Goal: Information Seeking & Learning: Learn about a topic

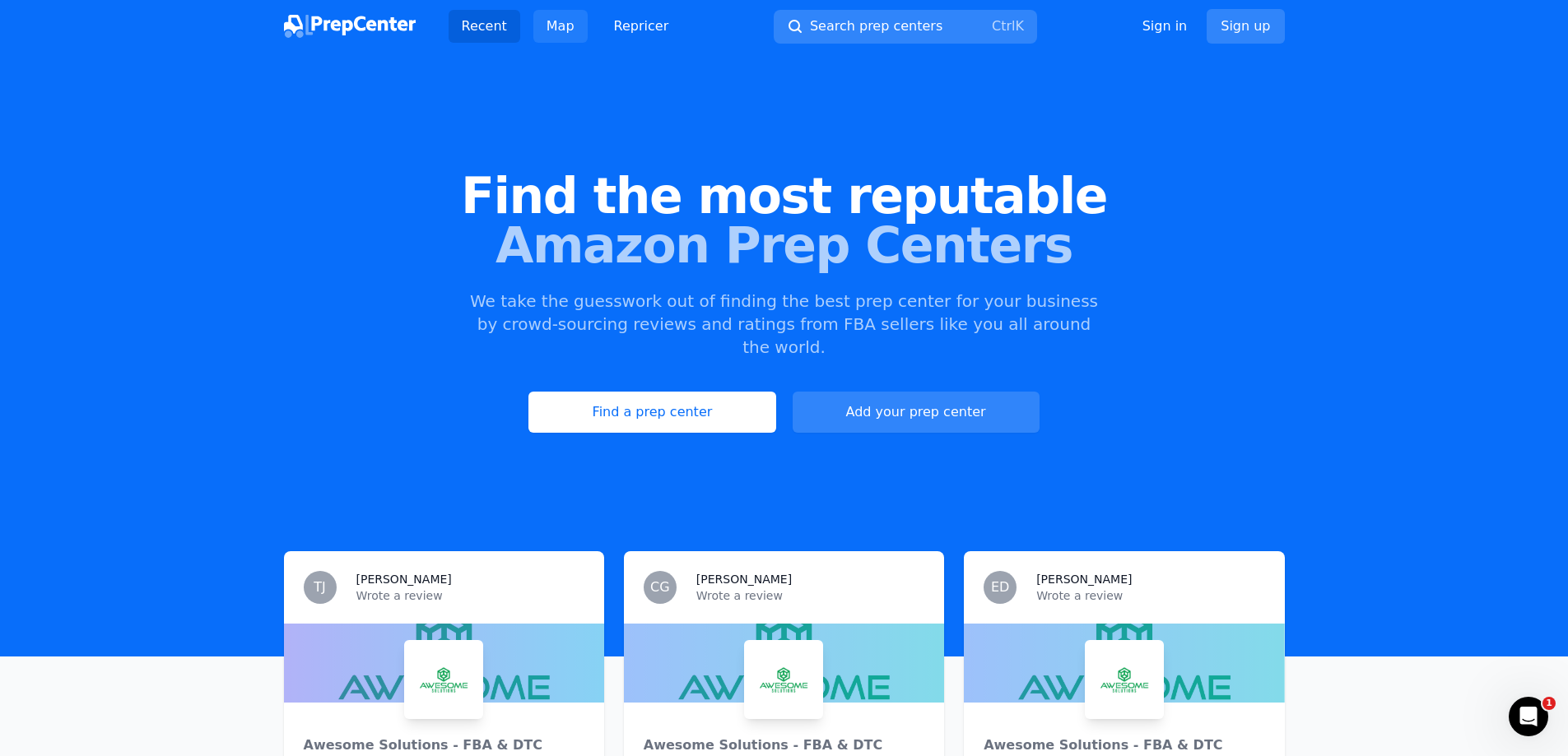
click at [558, 33] on link "Map" at bounding box center [560, 26] width 54 height 33
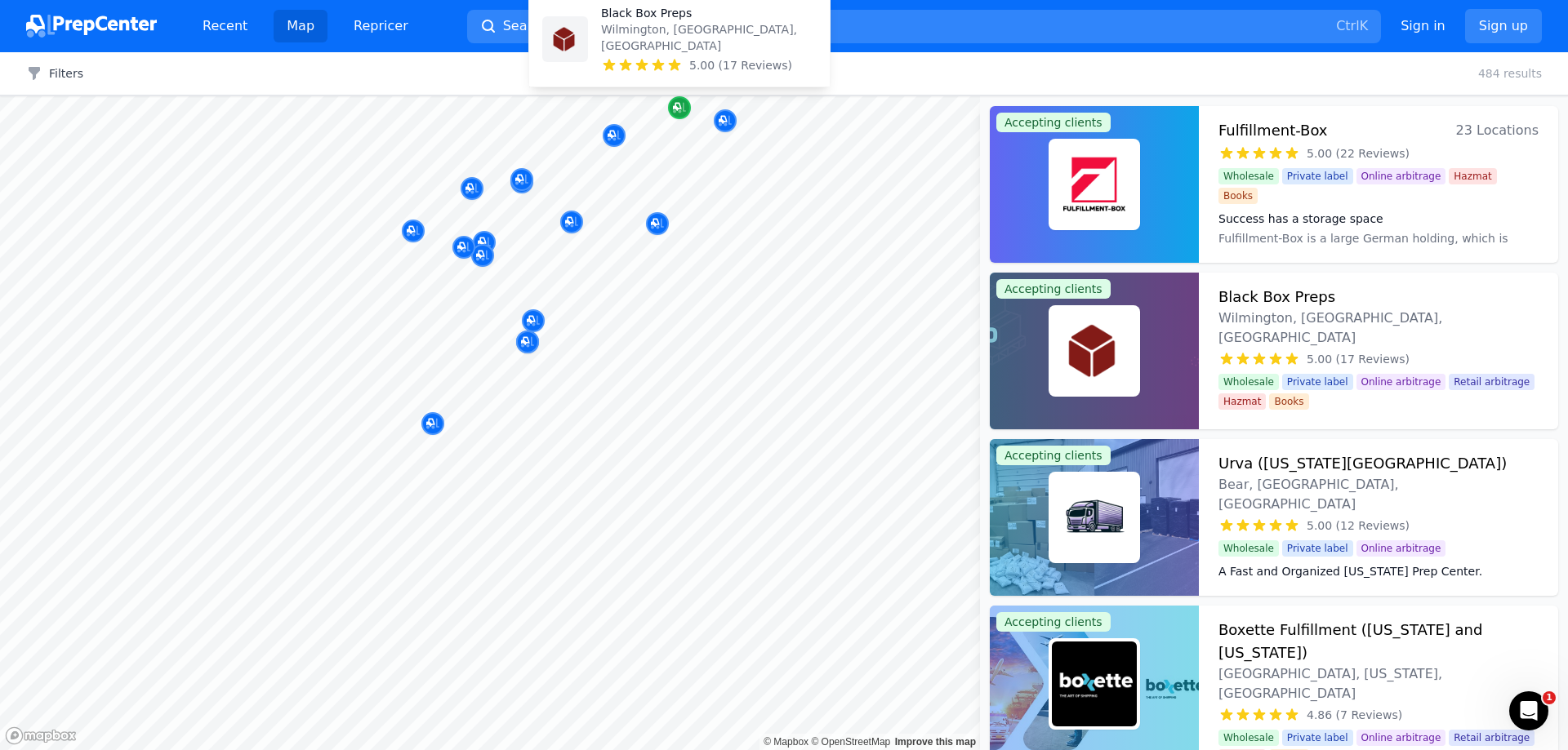
click at [678, 106] on icon "Map marker" at bounding box center [679, 108] width 13 height 17
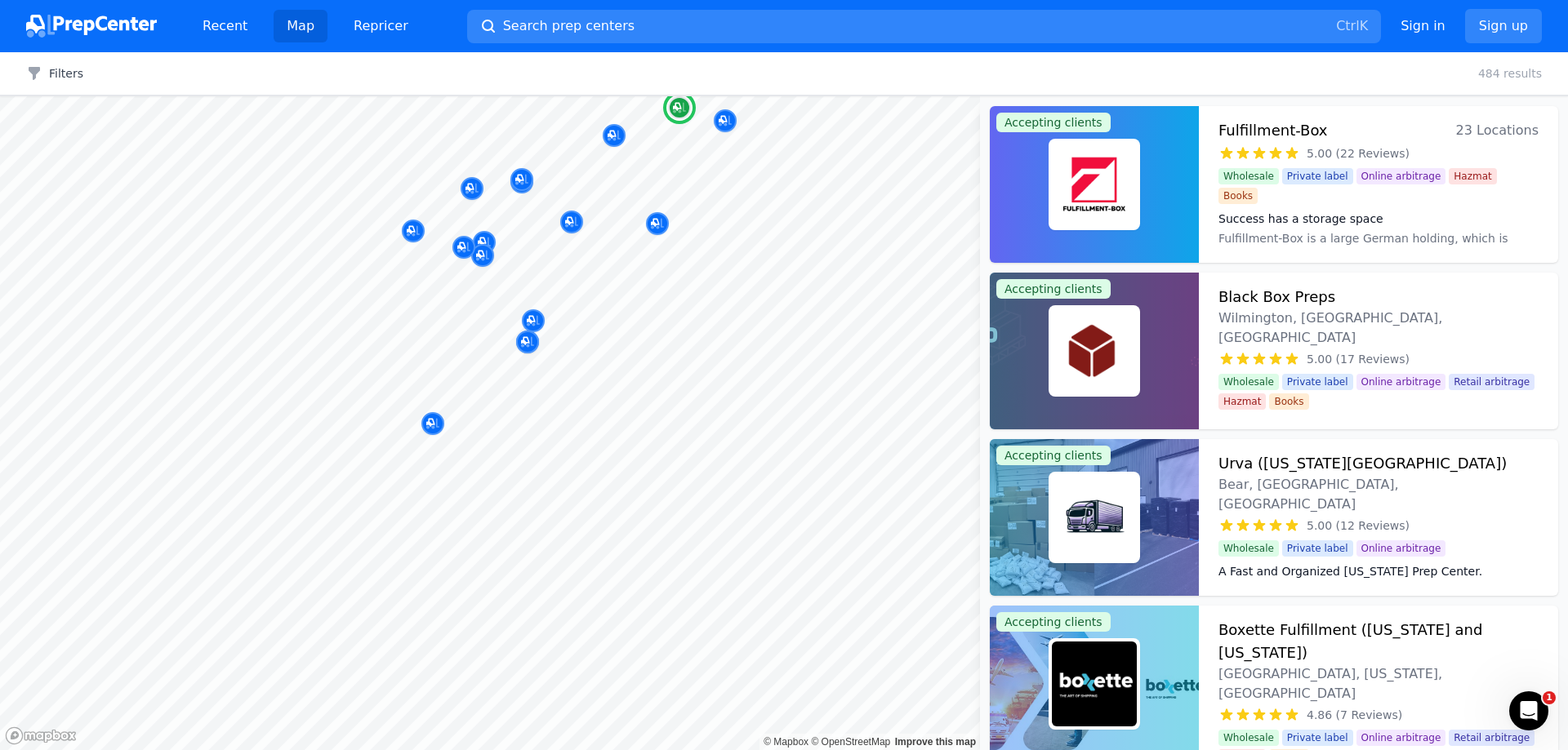
click at [1400, 298] on div "Black Box Preps Wilmington, [GEOGRAPHIC_DATA], [GEOGRAPHIC_DATA]" at bounding box center [1378, 316] width 320 height 62
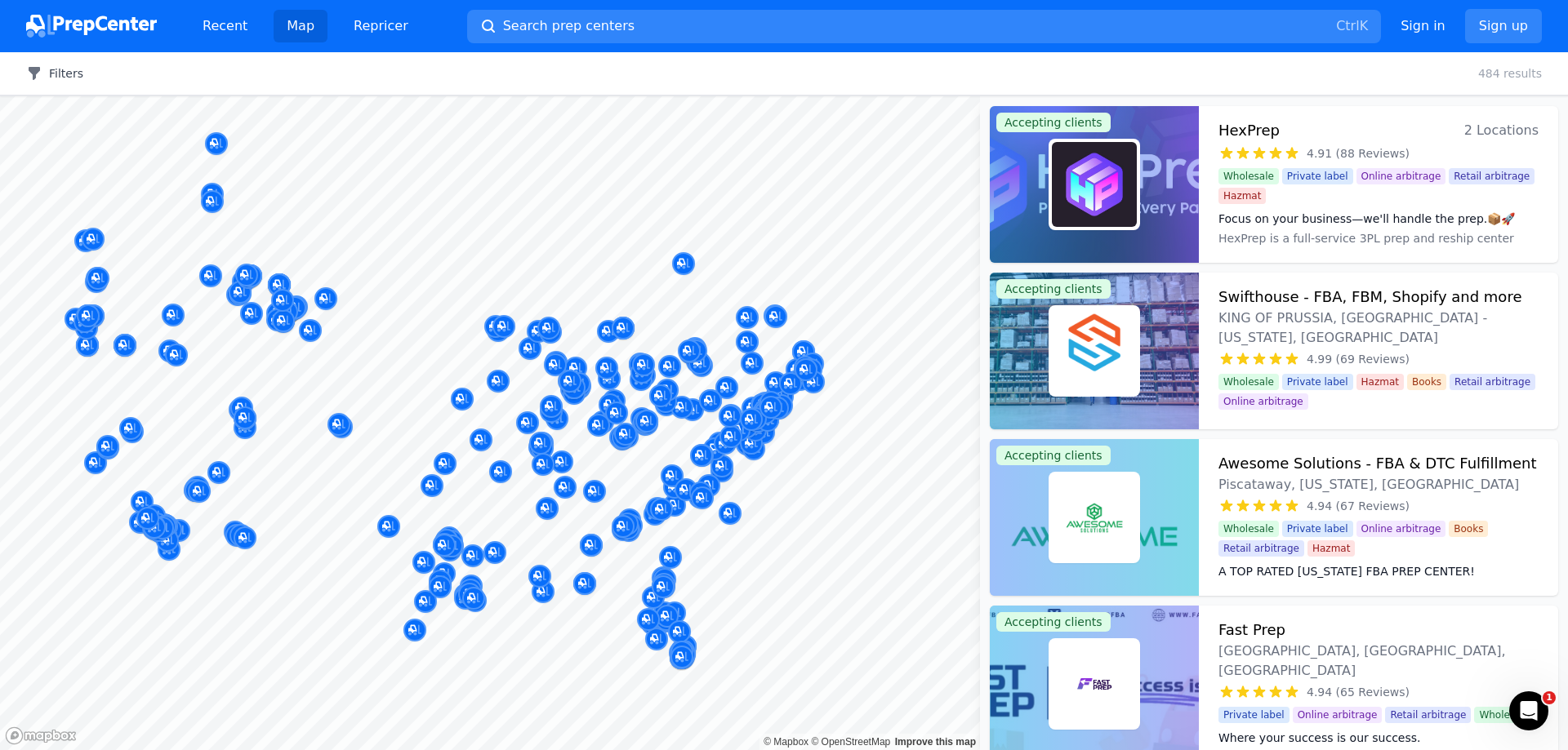
click at [34, 72] on icon "button" at bounding box center [34, 73] width 11 height 13
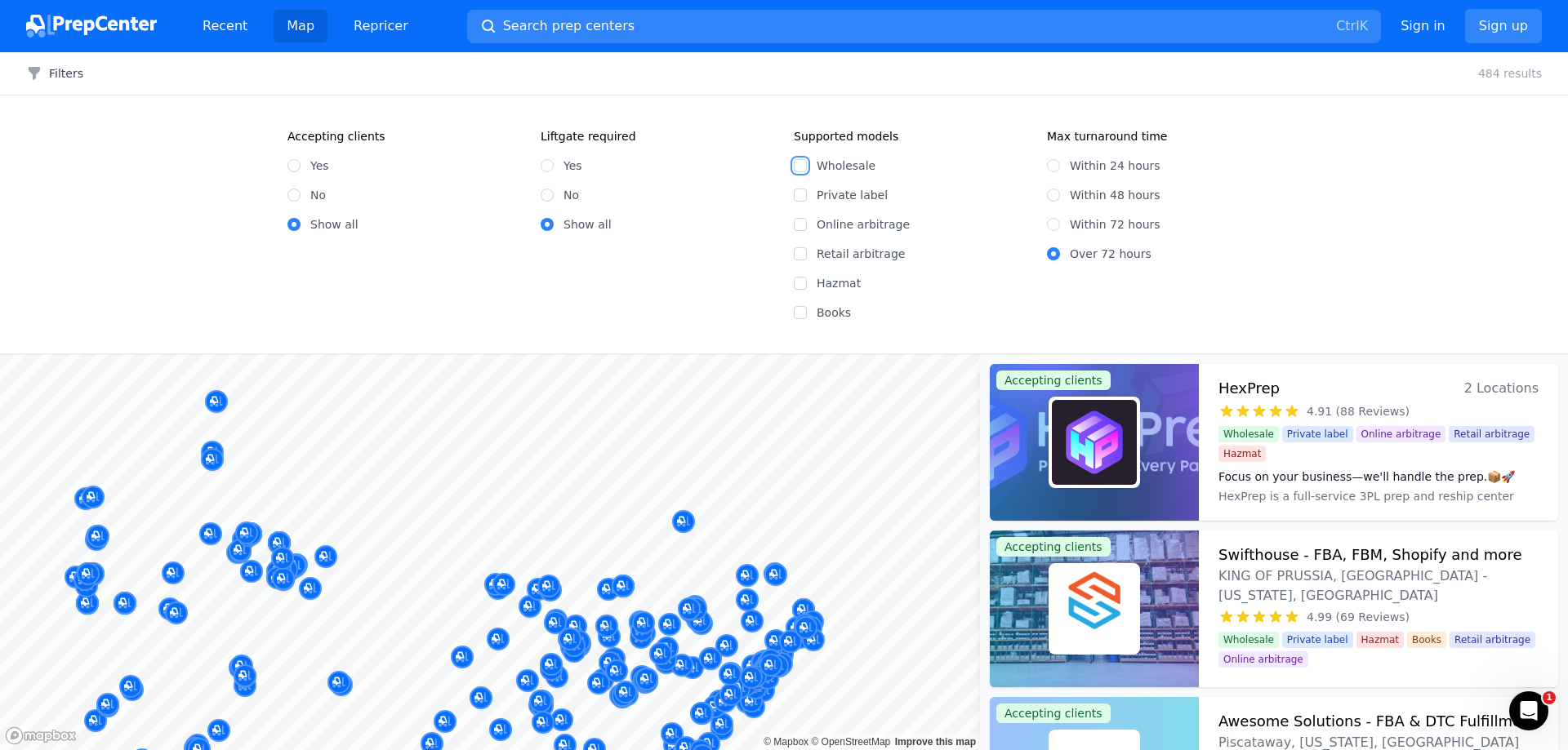
click at [799, 167] on input "Wholesale" at bounding box center [800, 166] width 13 height 13
checkbox input "true"
drag, startPoint x: 803, startPoint y: 224, endPoint x: 810, endPoint y: 231, distance: 9.9
click at [803, 223] on input "Online arbitrage" at bounding box center [800, 224] width 13 height 13
checkbox input "true"
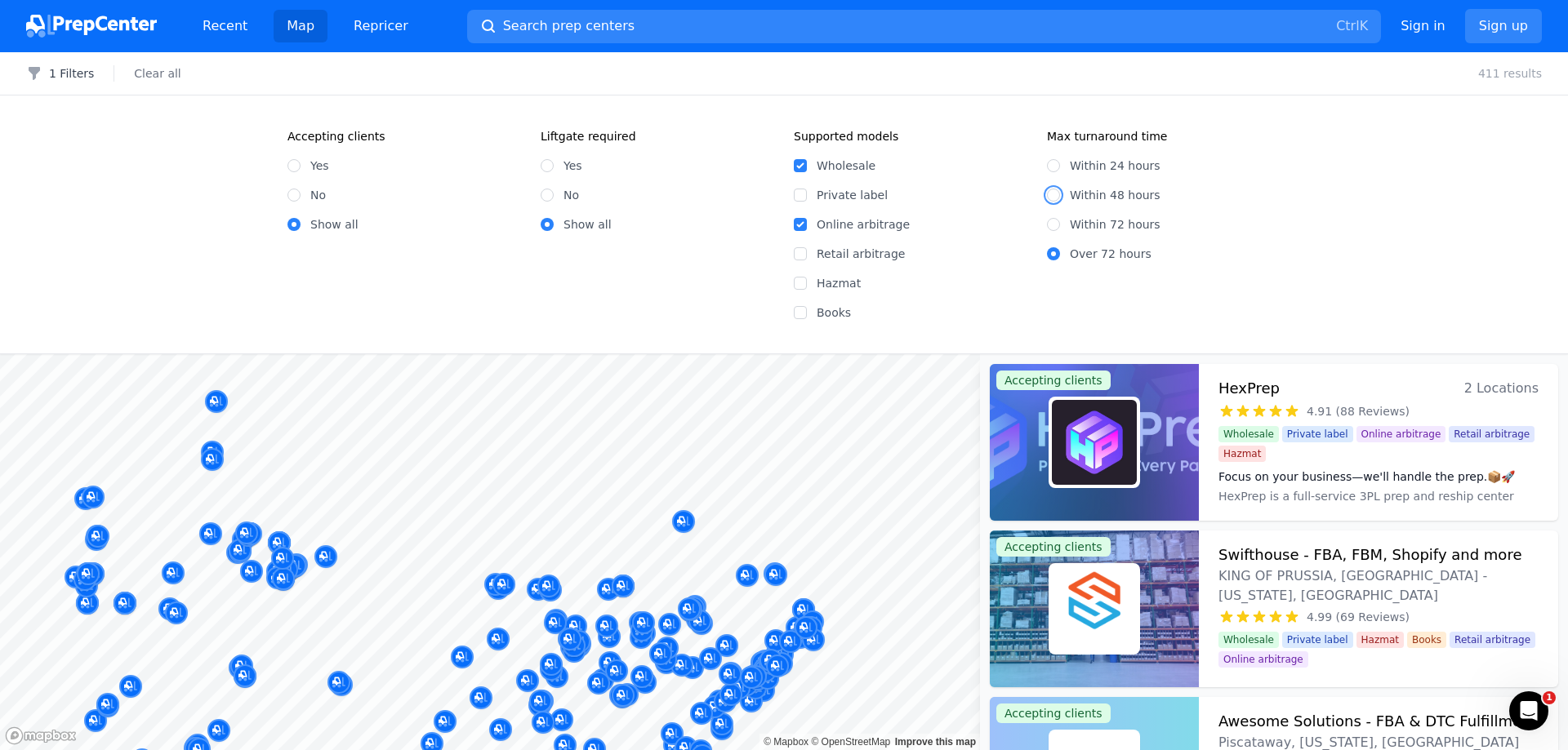
click at [1050, 197] on input "Within 48 hours" at bounding box center [1053, 195] width 13 height 13
radio input "true"
click at [814, 430] on div at bounding box center [725, 435] width 314 height 13
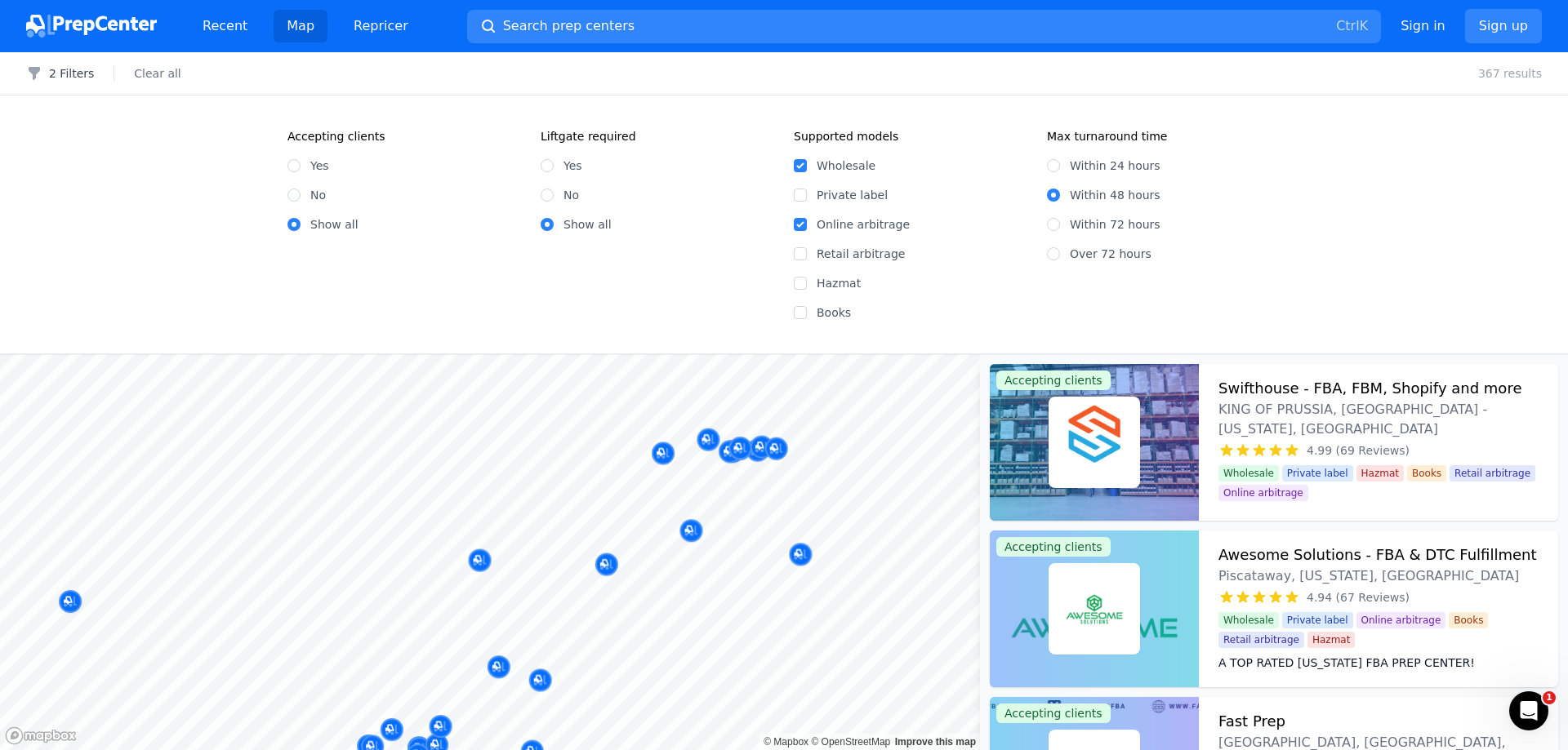
click at [844, 442] on body "Recent Map Repricer Search prep centers Ctrl K Open main menu Sign in Sign up F…" at bounding box center [784, 375] width 1568 height 750
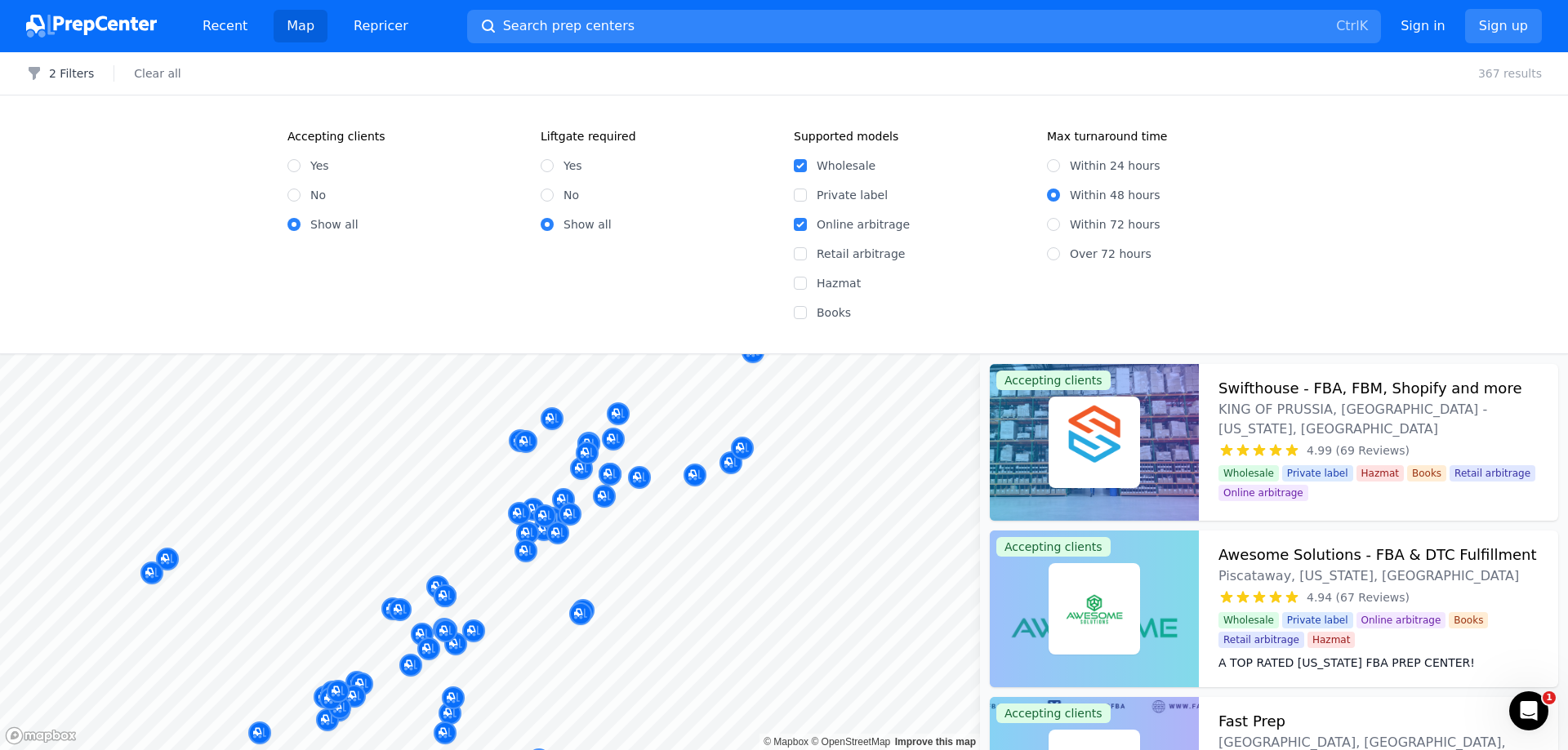
click at [800, 396] on body "Recent Map Repricer Search prep centers Ctrl K Open main menu Sign in Sign up F…" at bounding box center [784, 375] width 1568 height 750
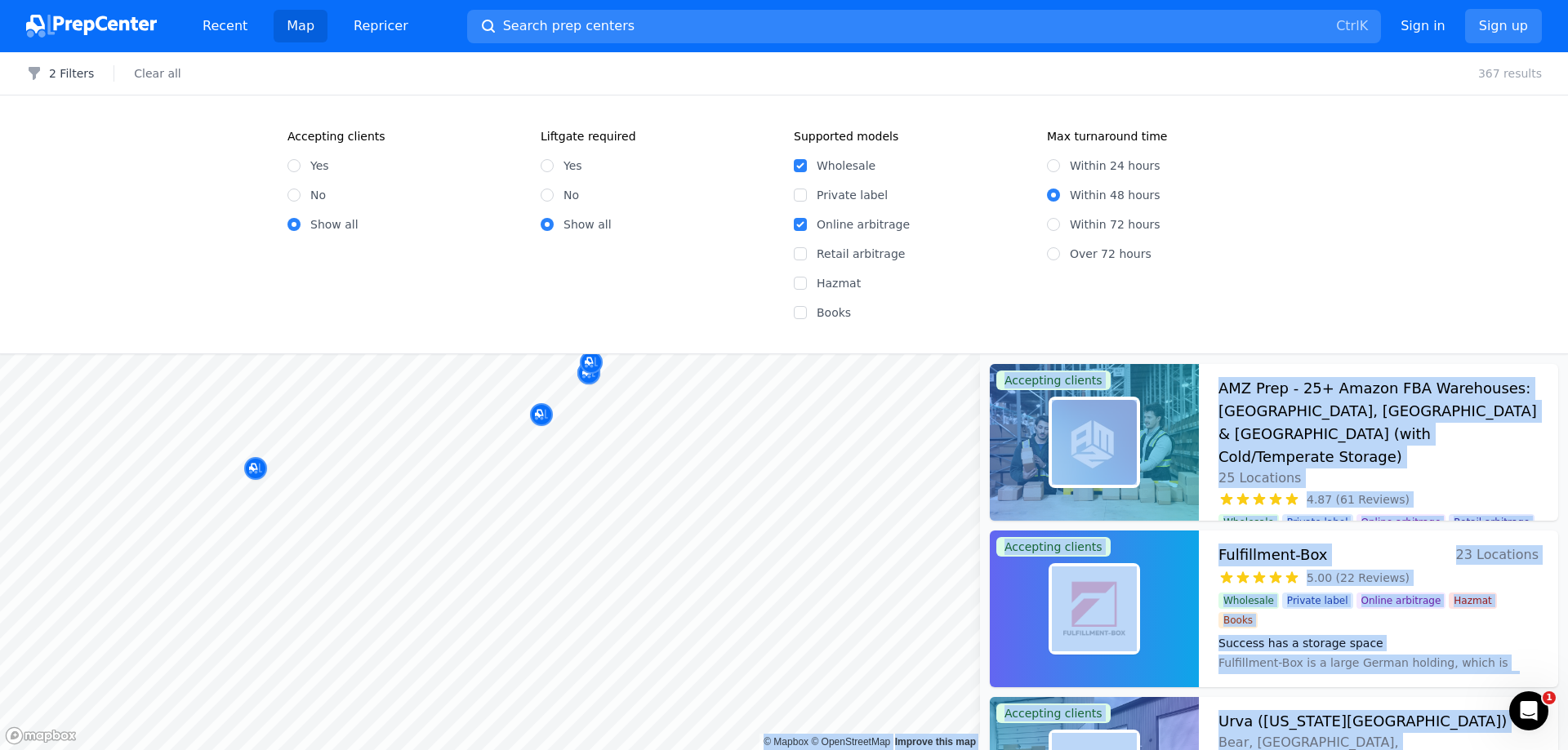
click at [598, 521] on body "Recent Map Repricer Search prep centers Ctrl K Open main menu Sign in Sign up F…" at bounding box center [784, 375] width 1568 height 750
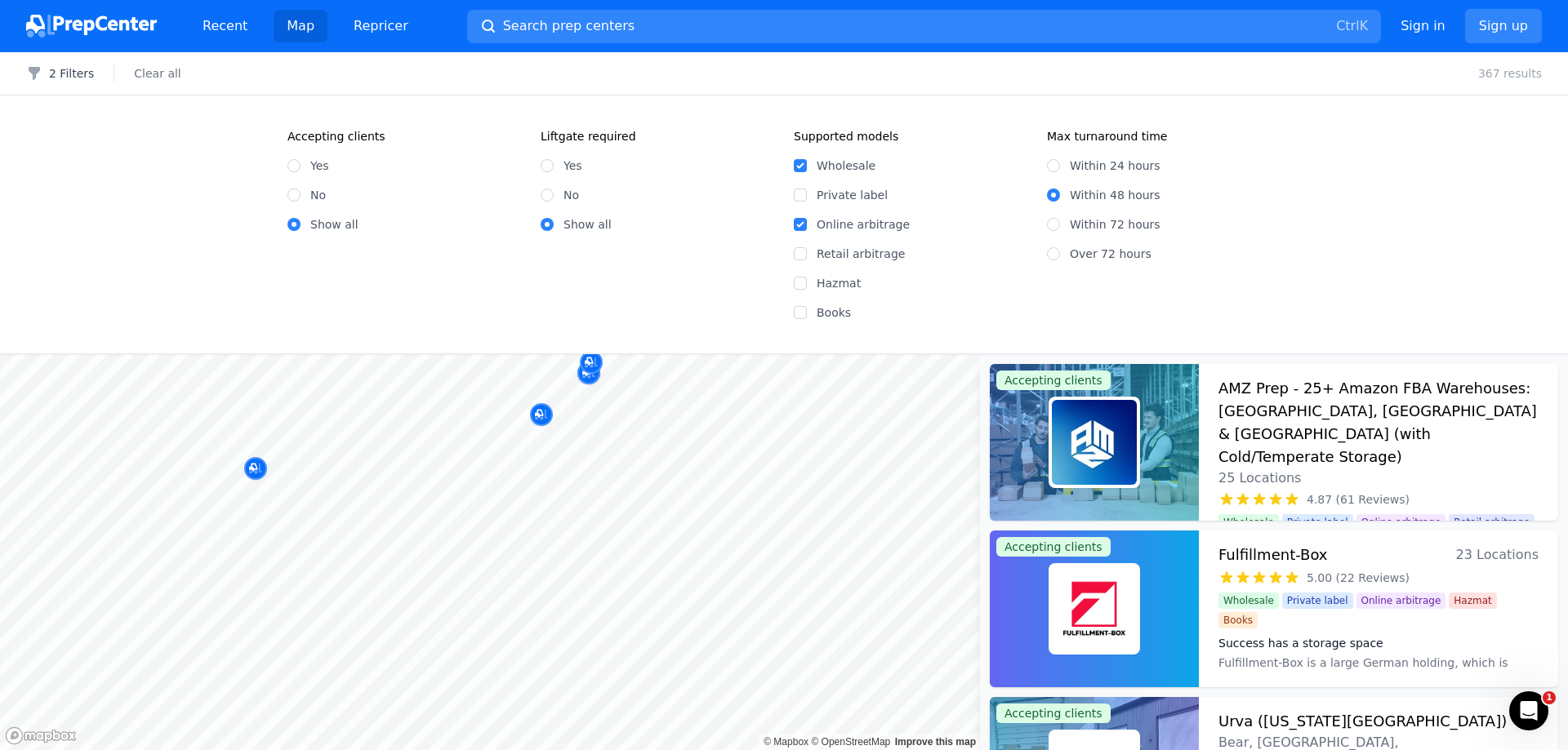
click at [1064, 328] on div "Accepting clients Yes No Show all Liftgate required Yes No Show all Supported m…" at bounding box center [784, 224] width 1568 height 258
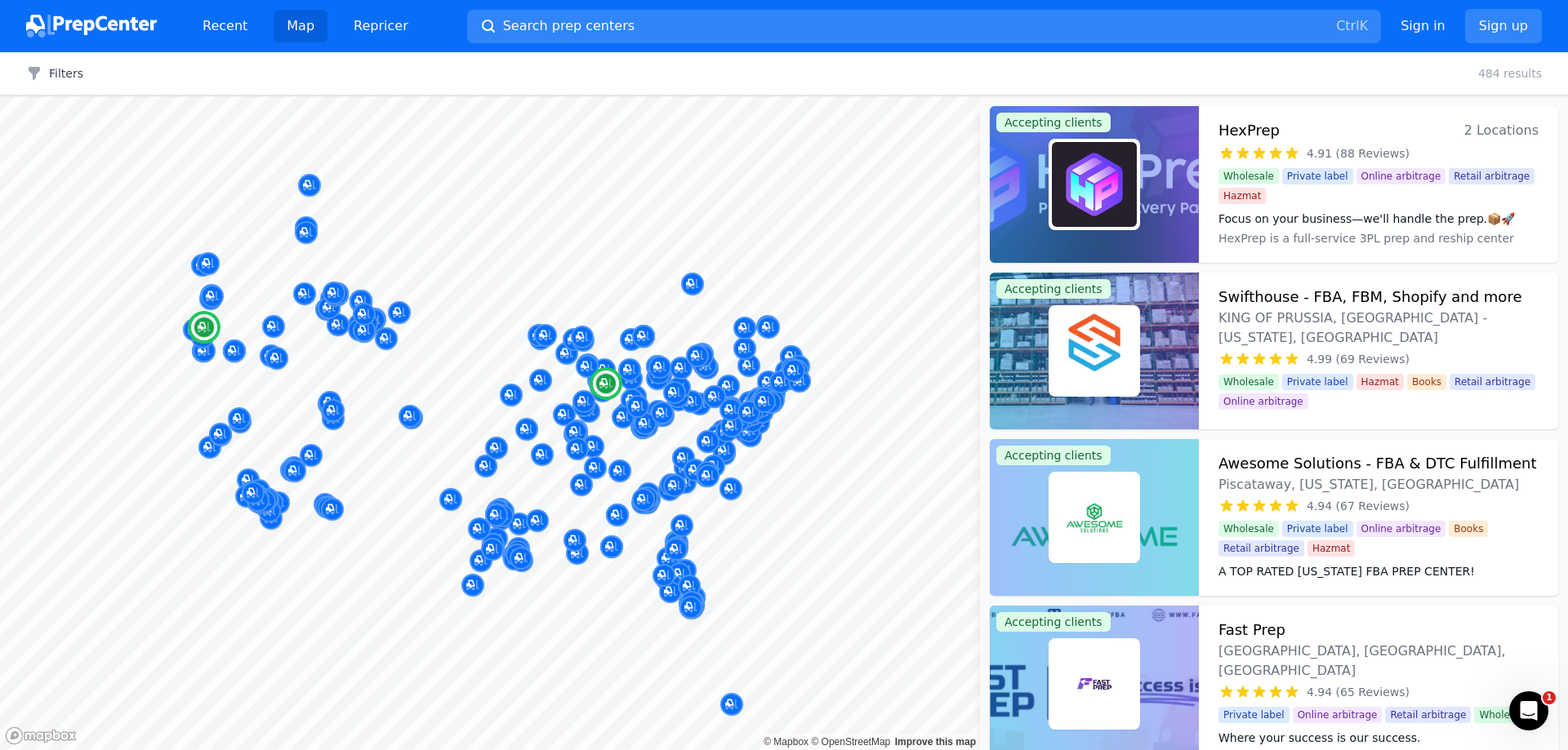
click at [1438, 227] on div "Focus on your business—we'll handle the prep.📦🚀 HexPrep is a full-service 3PL p…" at bounding box center [1378, 227] width 320 height 46
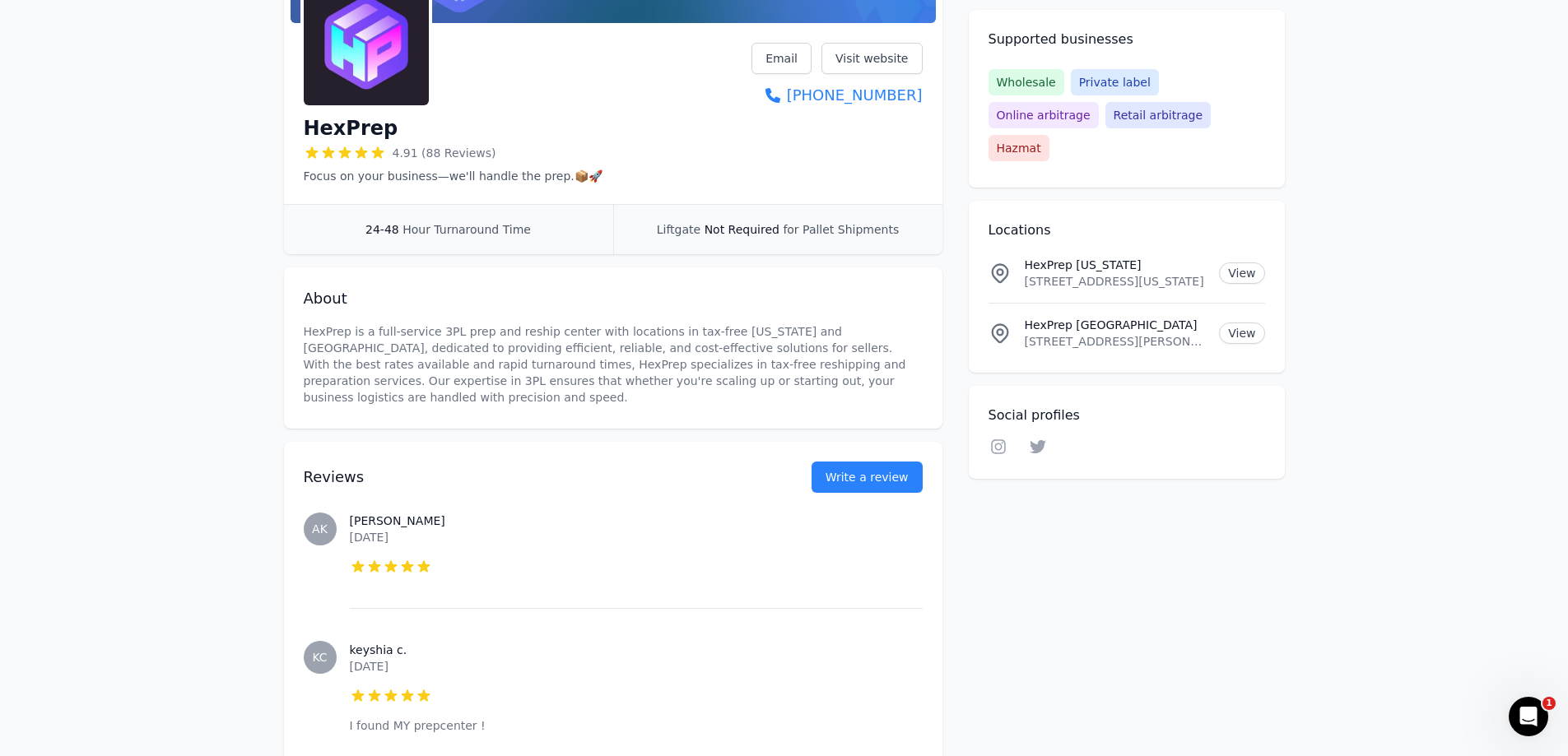
scroll to position [164, 0]
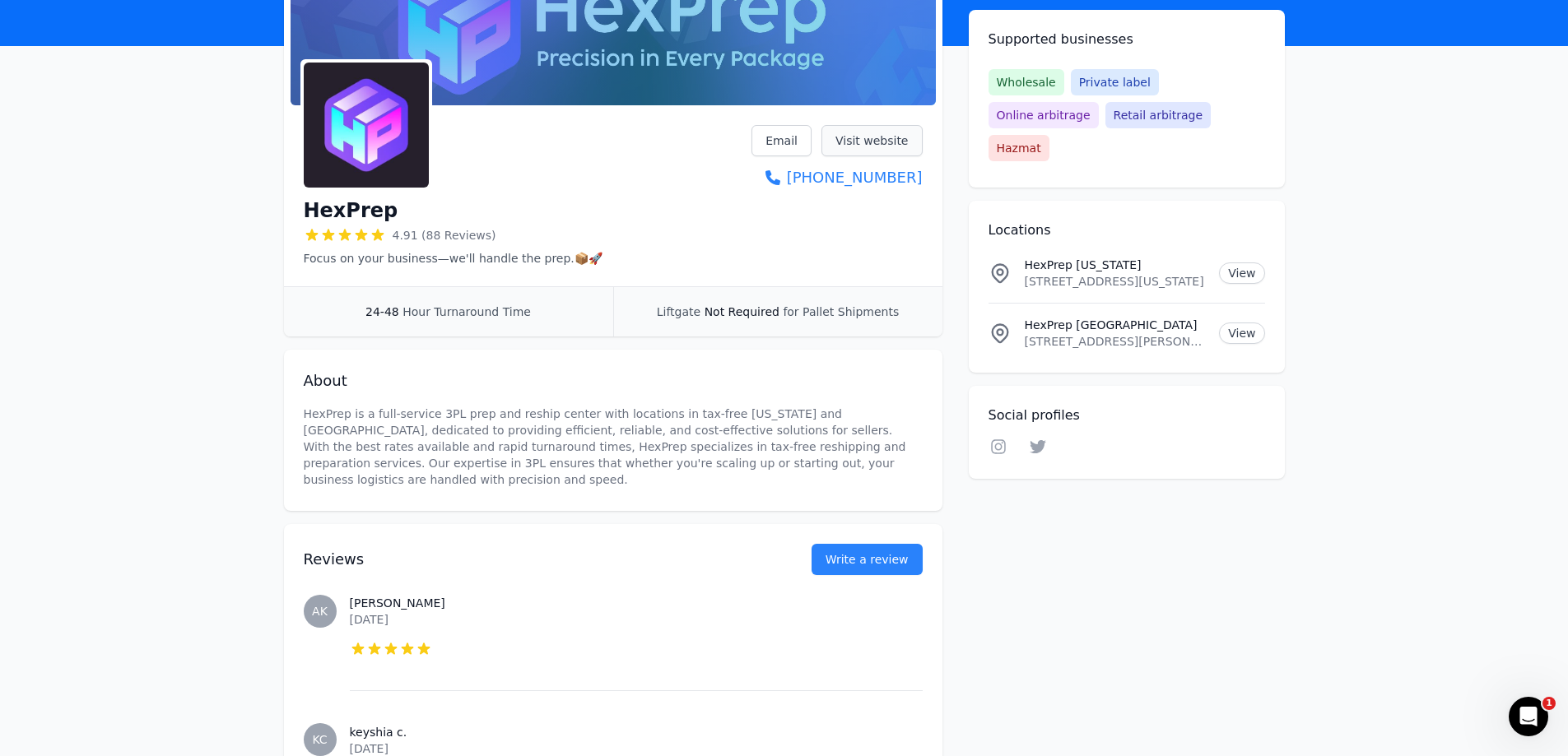
click at [853, 150] on link "Visit website" at bounding box center [872, 140] width 101 height 31
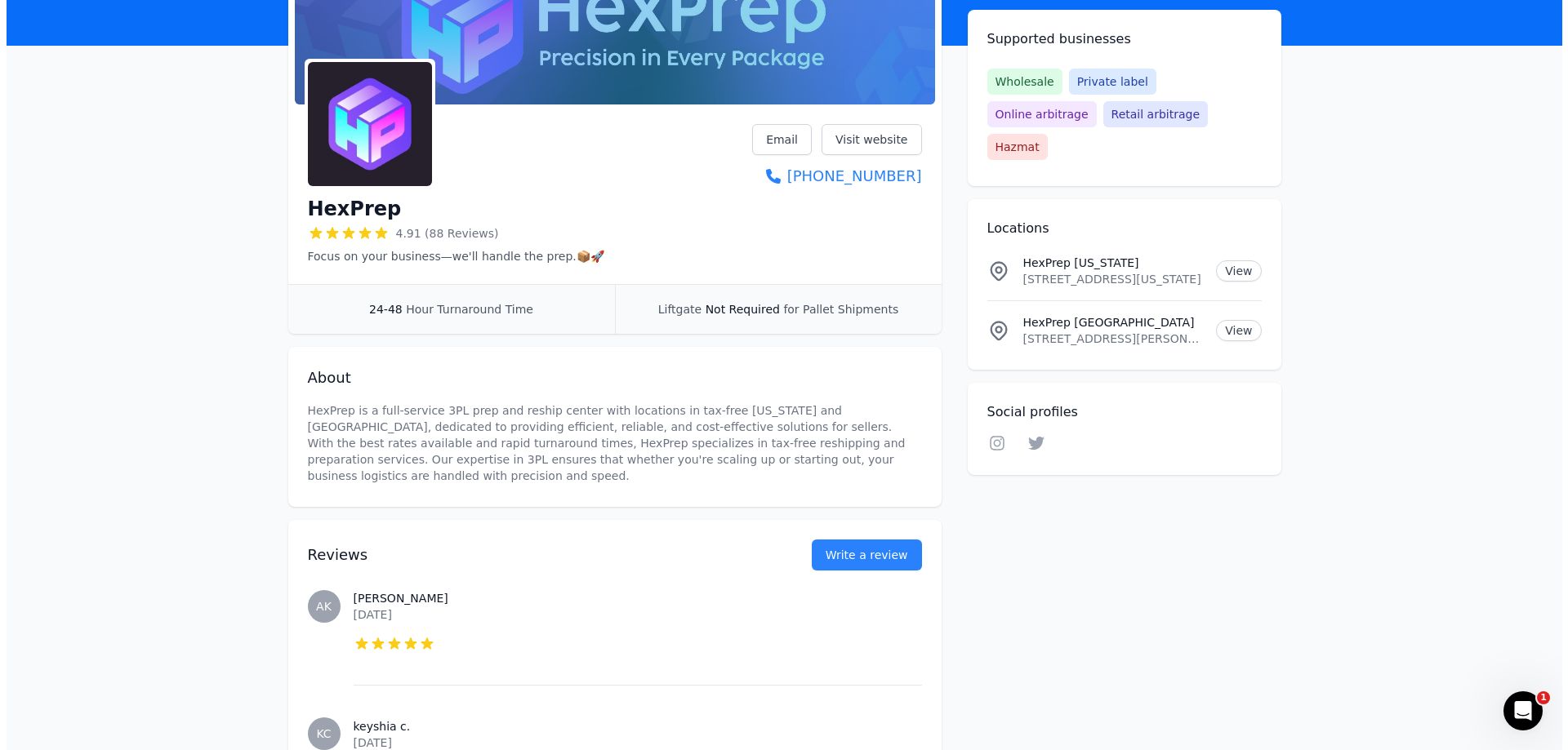
scroll to position [0, 0]
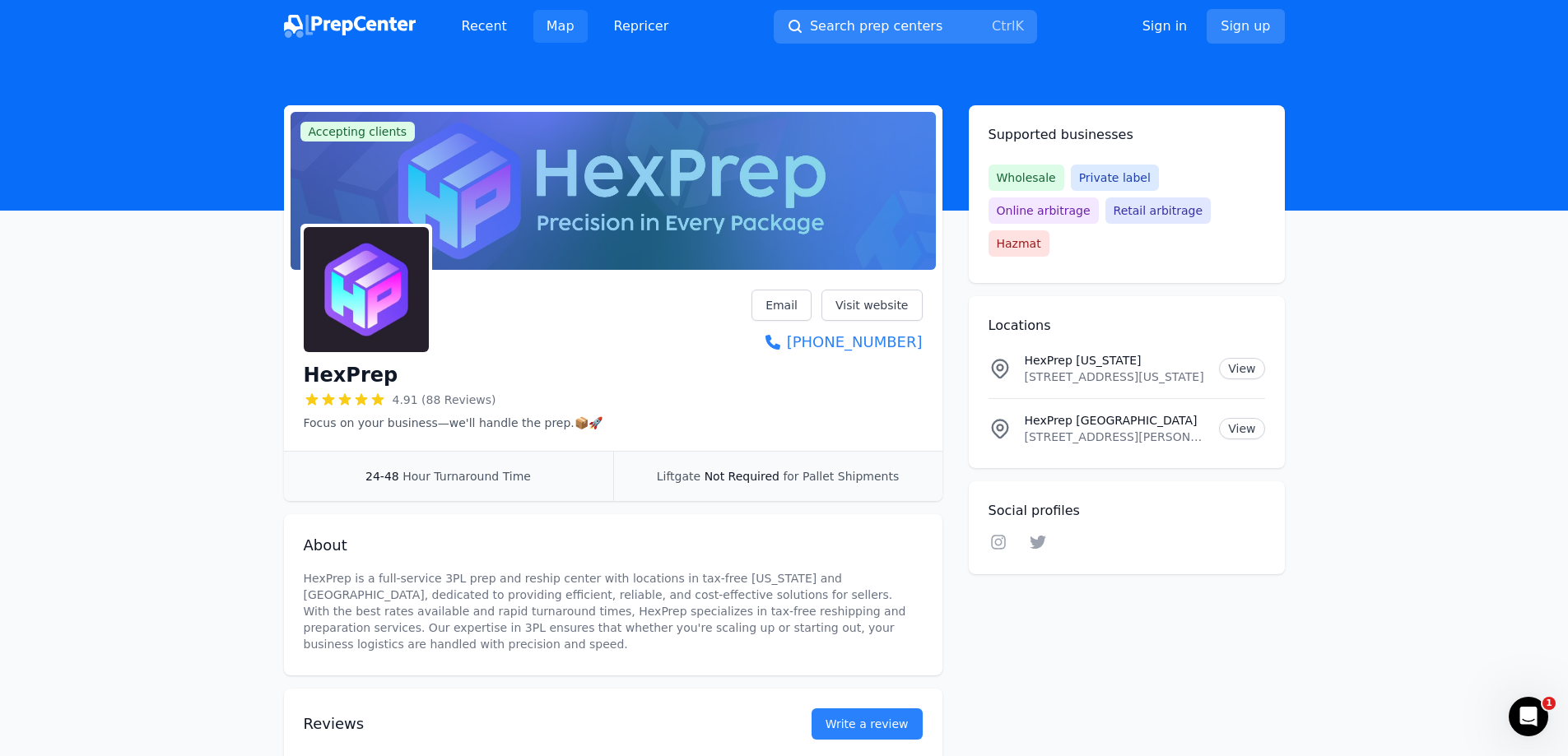
click at [549, 33] on link "Map" at bounding box center [560, 26] width 54 height 33
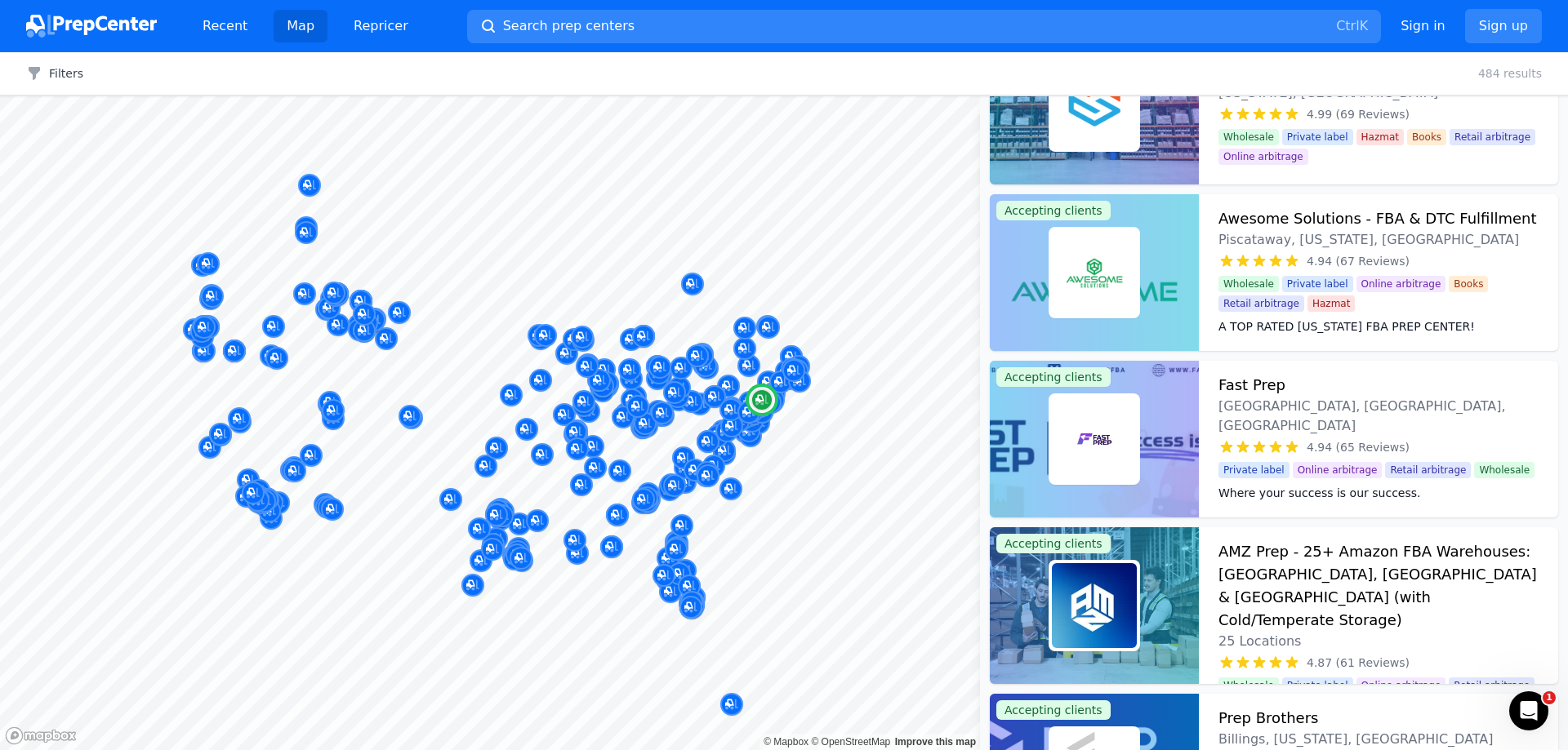
scroll to position [408, 0]
